Goal: Information Seeking & Learning: Compare options

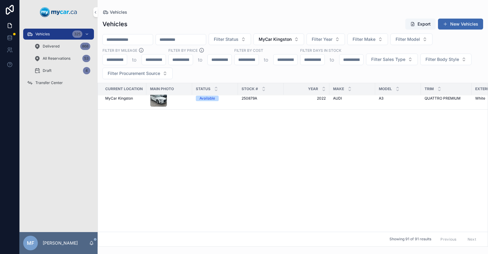
scroll to position [1378, 0]
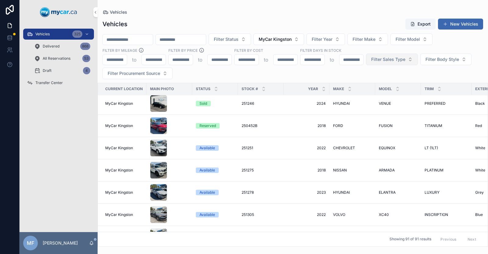
click at [384, 60] on span "Filter Sales Type" at bounding box center [388, 59] width 34 height 6
click at [368, 84] on div "Wholesale" at bounding box center [391, 84] width 85 height 10
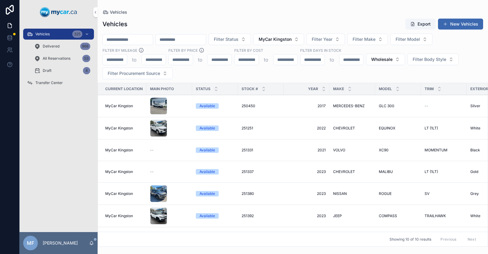
click at [341, 150] on span "VOLVO" at bounding box center [339, 150] width 12 height 5
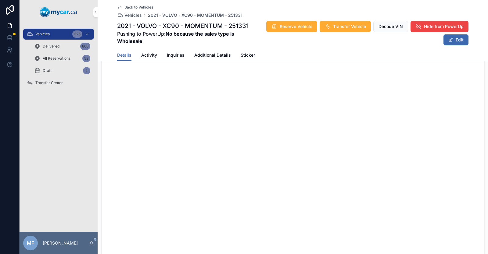
scroll to position [144, 0]
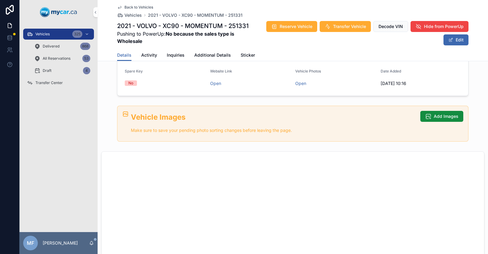
click at [117, 8] on icon "scrollable content" at bounding box center [119, 7] width 5 height 5
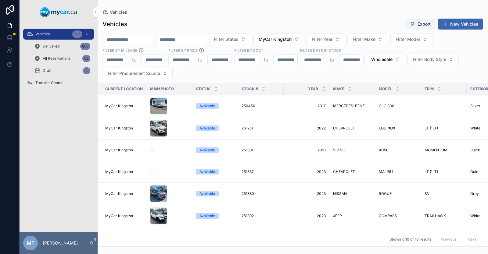
click at [346, 171] on span "CHEVROLET" at bounding box center [344, 172] width 22 height 5
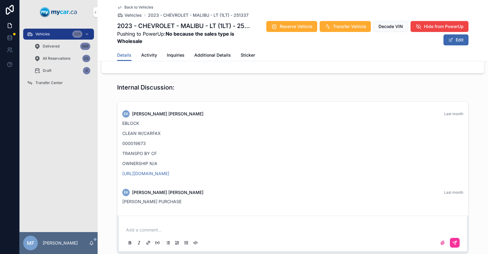
scroll to position [516, 0]
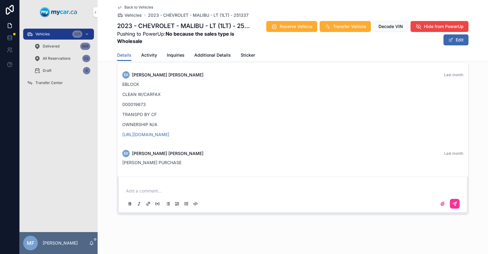
click at [117, 8] on icon "scrollable content" at bounding box center [119, 7] width 5 height 5
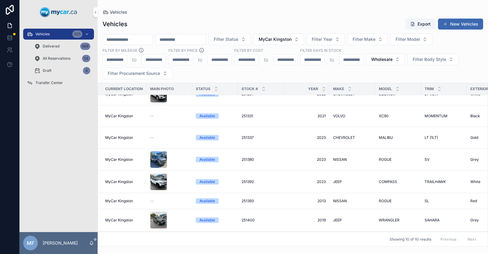
scroll to position [59, 0]
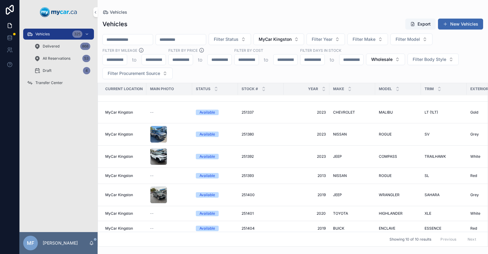
click at [392, 212] on span "HIGHLANDER" at bounding box center [391, 213] width 24 height 5
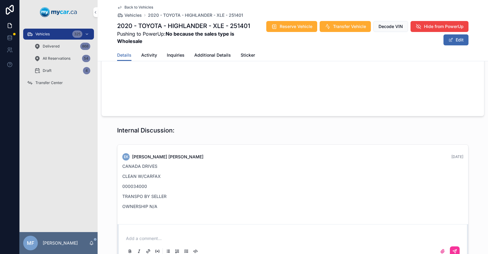
scroll to position [482, 0]
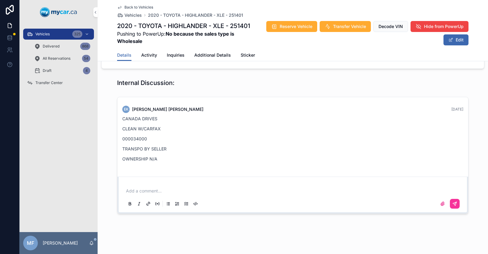
click at [117, 8] on icon "scrollable content" at bounding box center [119, 7] width 5 height 5
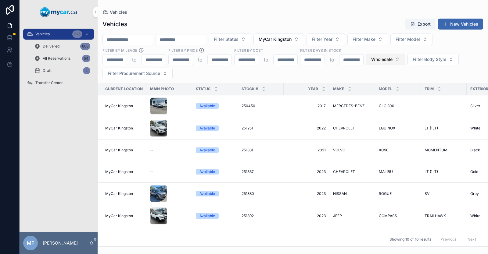
click at [378, 60] on span "Wholesale" at bounding box center [381, 59] width 21 height 6
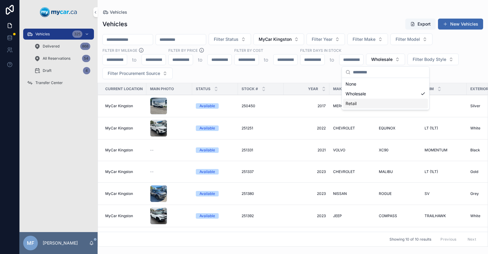
click at [292, 121] on td "2022 2022" at bounding box center [307, 128] width 46 height 22
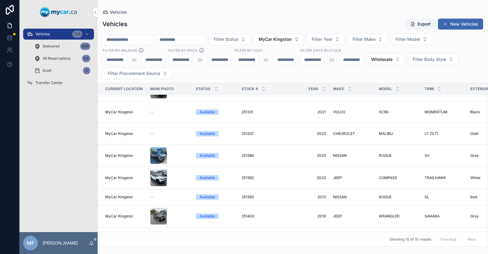
scroll to position [59, 0]
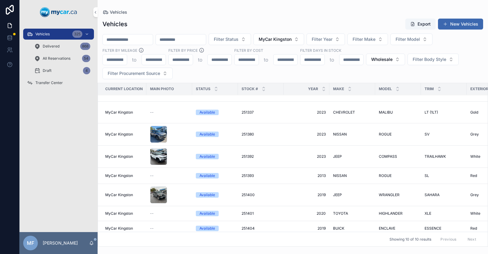
click at [390, 211] on span "HIGHLANDER" at bounding box center [391, 213] width 24 height 5
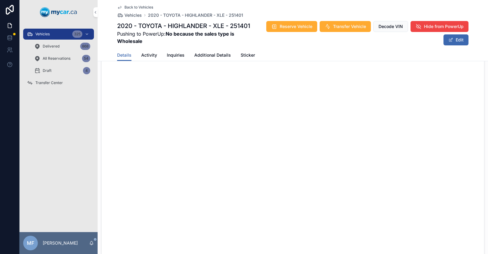
scroll to position [238, 0]
click at [118, 8] on icon "scrollable content" at bounding box center [119, 7] width 3 height 2
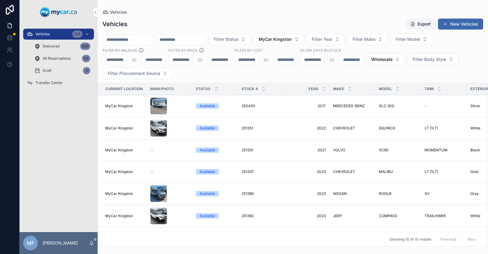
click at [342, 129] on span "CHEVROLET" at bounding box center [344, 128] width 22 height 5
